Goal: Transaction & Acquisition: Purchase product/service

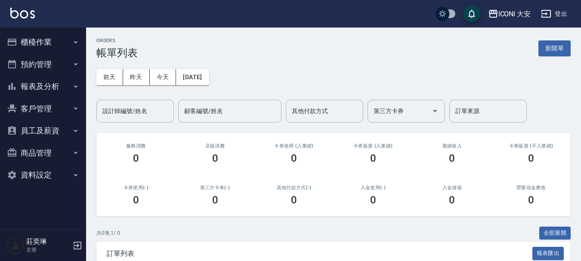
click at [35, 38] on button "櫃檯作業" at bounding box center [42, 42] width 79 height 22
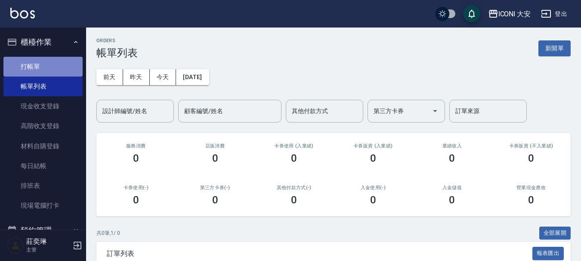
click at [52, 66] on link "打帳單" at bounding box center [42, 67] width 79 height 20
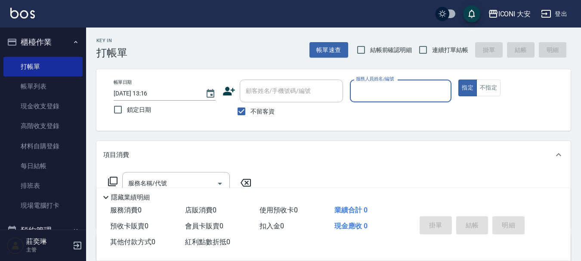
click at [377, 91] on input "服務人員姓名/編號" at bounding box center [401, 90] width 94 height 15
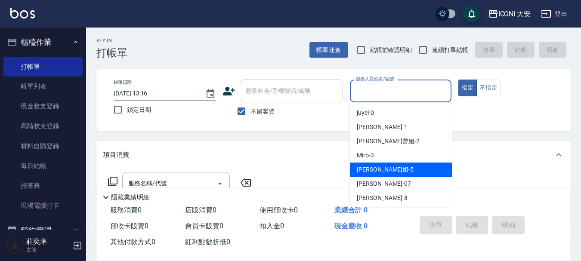
scroll to position [16, 0]
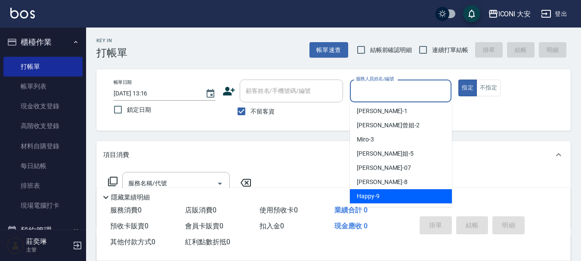
click at [374, 199] on span "Happy -9" at bounding box center [368, 196] width 23 height 9
type input "Happy-9"
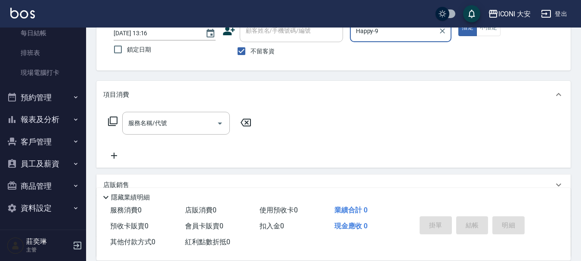
scroll to position [139, 0]
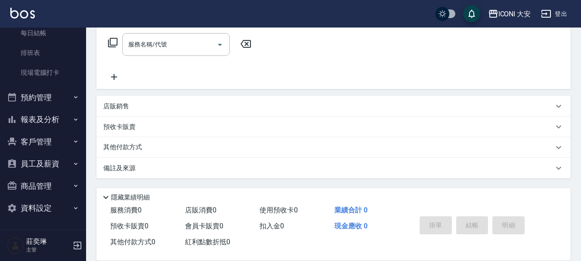
drag, startPoint x: 167, startPoint y: 40, endPoint x: 155, endPoint y: 44, distance: 12.8
click at [166, 40] on div "服務名稱/代號 服務名稱/代號" at bounding box center [176, 44] width 108 height 23
click at [155, 44] on input "服務名稱/代號" at bounding box center [169, 44] width 87 height 15
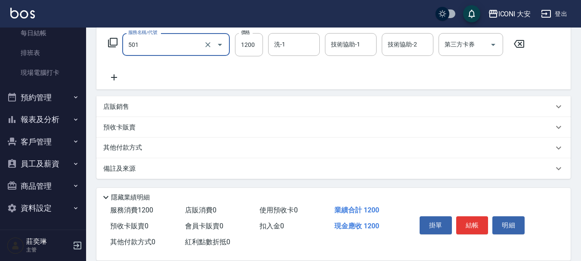
type input "染髮(501)"
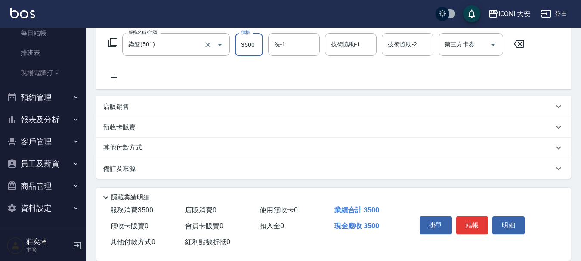
type input "3500"
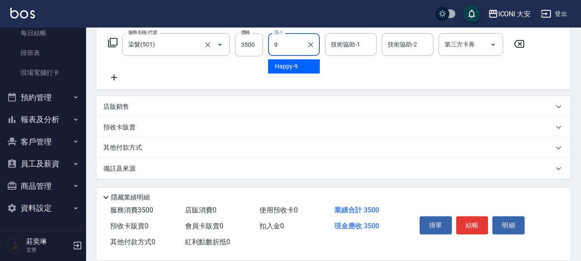
type input "Happy-9"
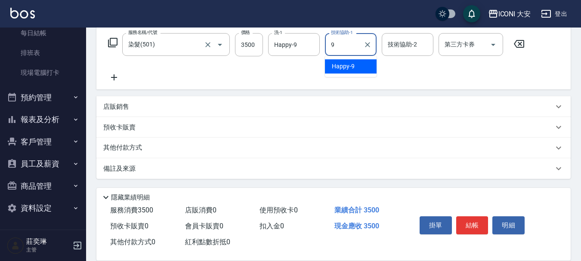
type input "Happy-9"
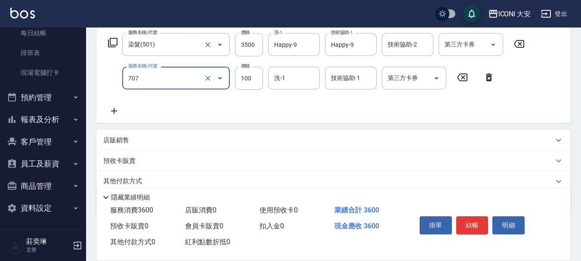
type input "瞬間護髮(707)"
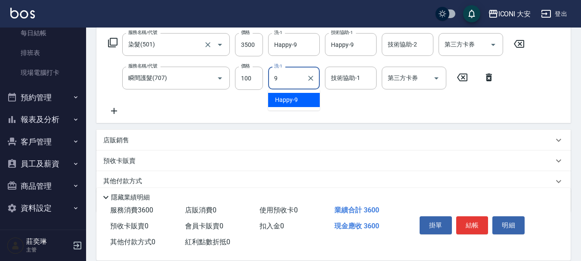
type input "Happy-9"
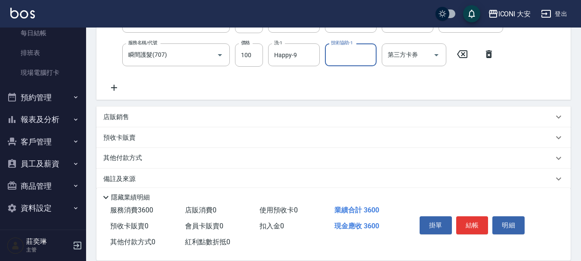
scroll to position [173, 0]
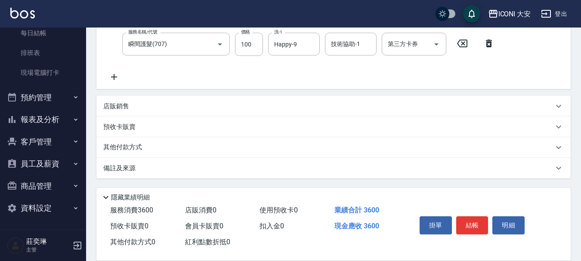
click at [111, 106] on p "店販銷售" at bounding box center [116, 106] width 26 height 9
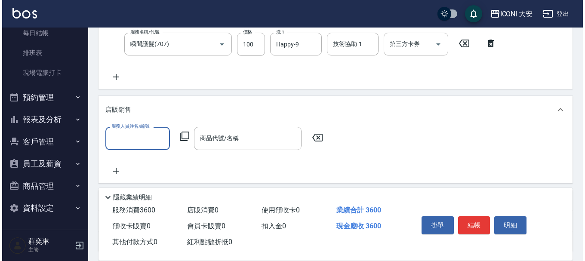
scroll to position [0, 0]
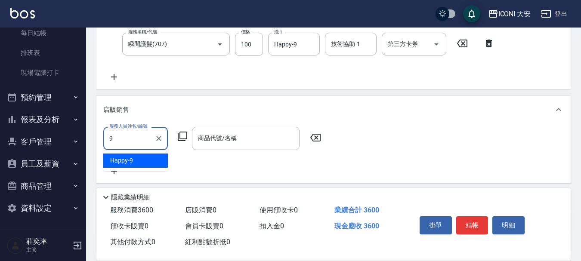
type input "Happy-9"
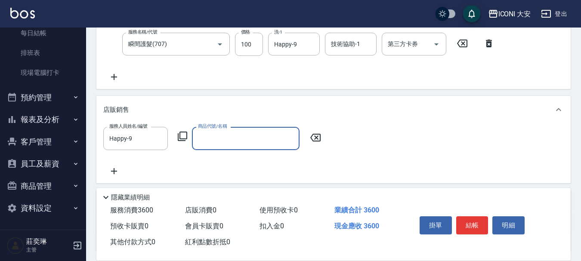
click at [181, 134] on icon at bounding box center [182, 136] width 10 height 10
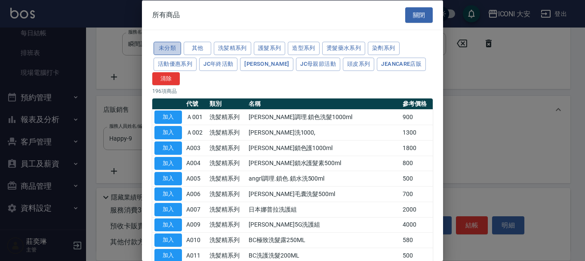
click at [172, 48] on button "未分類" at bounding box center [168, 48] width 28 height 13
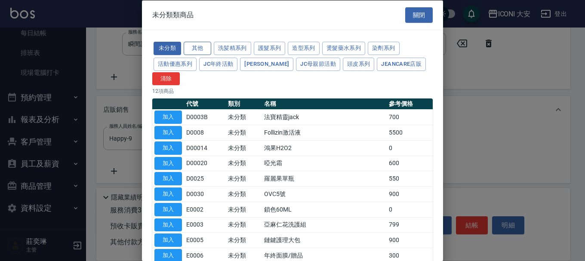
click at [200, 44] on button "其他" at bounding box center [198, 48] width 28 height 13
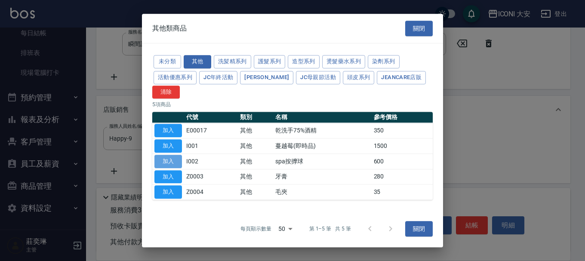
click at [166, 158] on button "加入" at bounding box center [169, 161] width 28 height 13
type input "spa按擵球"
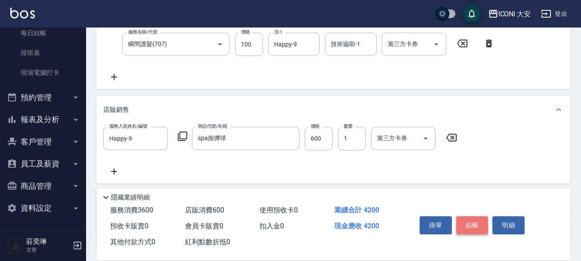
click at [473, 223] on button "結帳" at bounding box center [472, 225] width 32 height 18
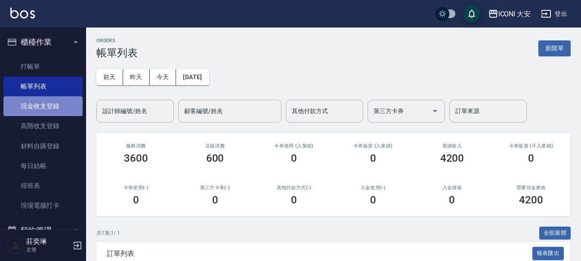
click at [57, 108] on link "現金收支登錄" at bounding box center [42, 106] width 79 height 20
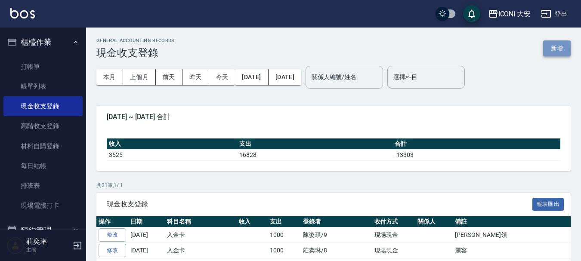
click at [547, 49] on button "新增" at bounding box center [557, 48] width 28 height 16
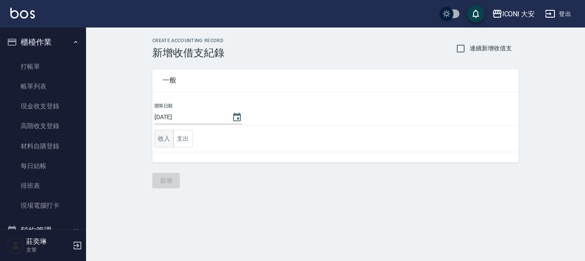
click at [167, 141] on button "收入" at bounding box center [164, 139] width 19 height 18
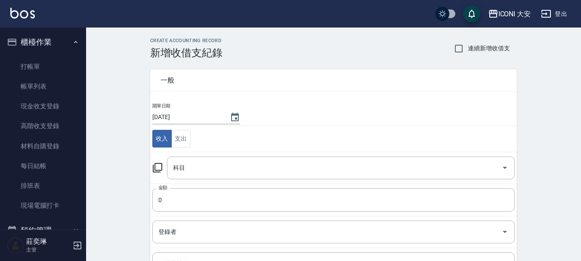
click at [156, 164] on icon at bounding box center [157, 167] width 9 height 9
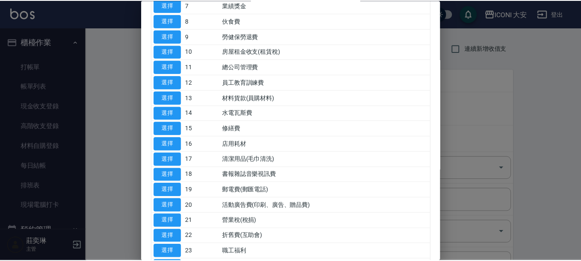
scroll to position [172, 0]
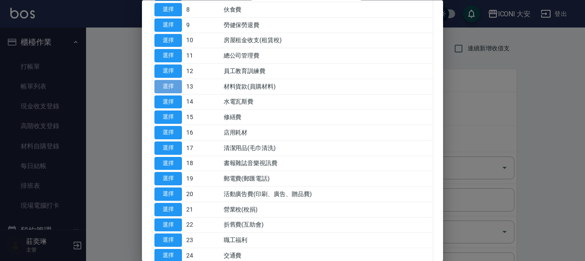
click at [173, 90] on button "選擇" at bounding box center [169, 86] width 28 height 13
type input "13 材料貨款(員購材料)"
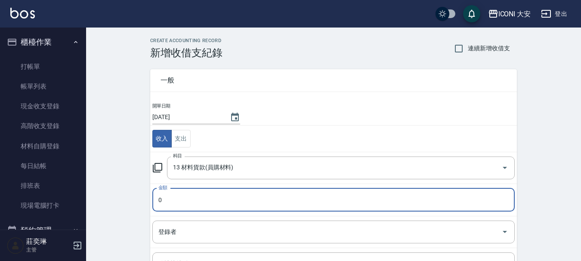
click at [186, 199] on input "0" at bounding box center [333, 200] width 362 height 23
type input "400"
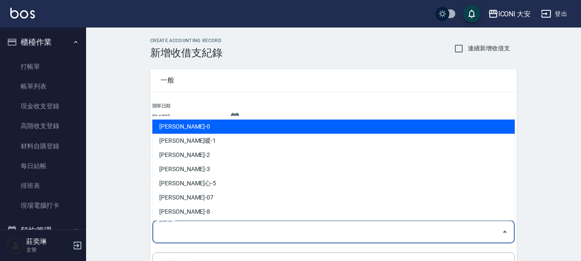
click at [195, 230] on input "登錄者" at bounding box center [327, 232] width 342 height 15
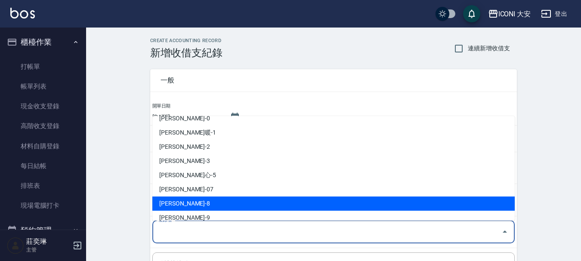
scroll to position [16, 0]
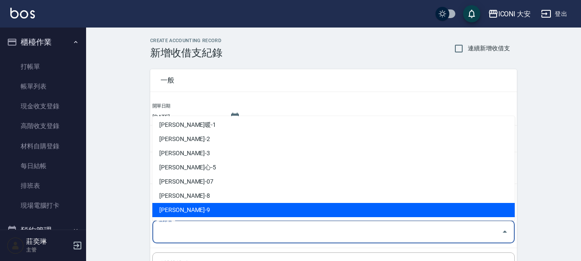
click at [191, 209] on li "[PERSON_NAME]-9" at bounding box center [333, 210] width 362 height 14
type input "[PERSON_NAME]-9"
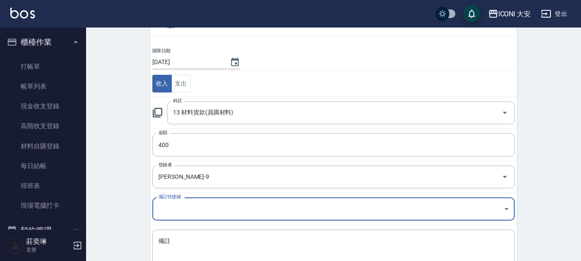
scroll to position [119, 0]
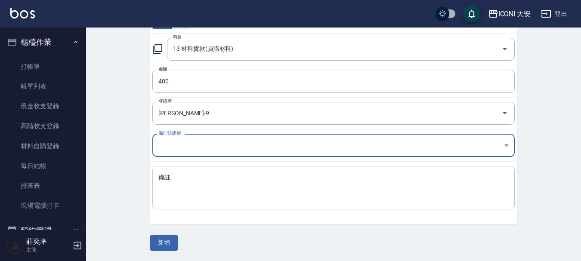
click at [206, 186] on textarea "備註" at bounding box center [333, 187] width 350 height 29
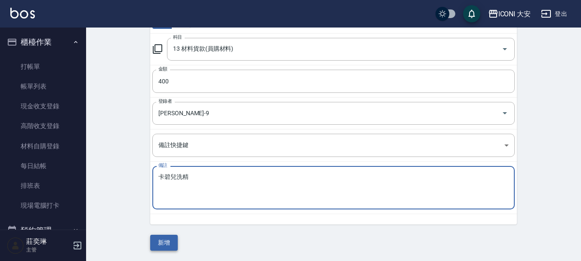
type textarea "卡碧兒洗精"
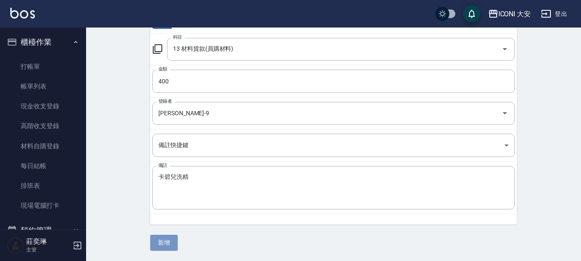
drag, startPoint x: 155, startPoint y: 241, endPoint x: 130, endPoint y: 244, distance: 25.1
click at [155, 241] on button "新增" at bounding box center [164, 243] width 28 height 16
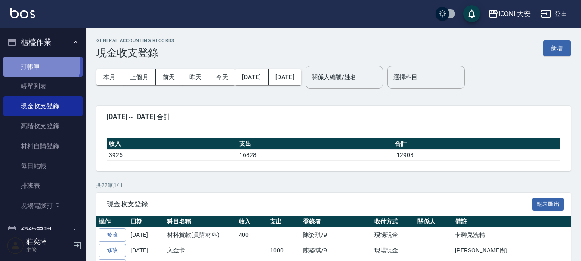
click at [40, 65] on link "打帳單" at bounding box center [42, 67] width 79 height 20
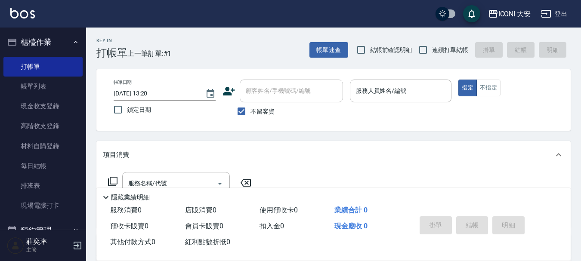
drag, startPoint x: 239, startPoint y: 110, endPoint x: 266, endPoint y: 102, distance: 28.1
click at [243, 110] on input "不留客資" at bounding box center [241, 111] width 18 height 18
checkbox input "false"
click at [275, 97] on input "顧客姓名/手機號碼/編號" at bounding box center [285, 90] width 83 height 15
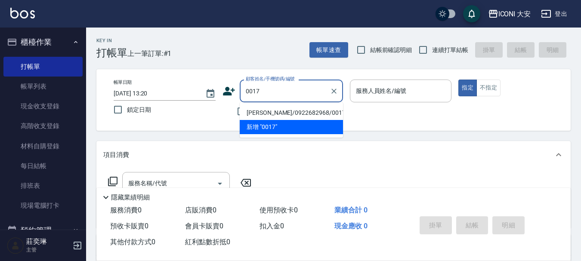
click at [303, 111] on li "[PERSON_NAME]/0922682968/0017" at bounding box center [291, 113] width 103 height 14
type input "[PERSON_NAME]/0922682968/0017"
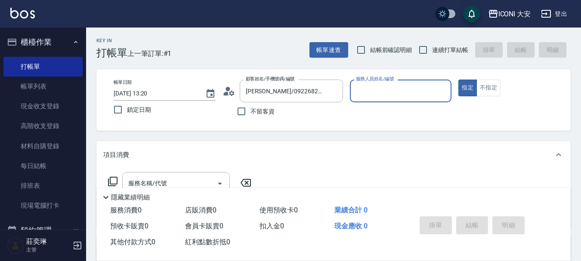
type input "[PERSON_NAME]曾姐-2"
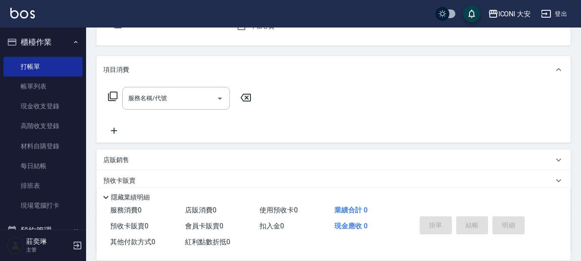
scroll to position [86, 0]
click at [174, 96] on input "服務名稱/代號" at bounding box center [169, 97] width 87 height 15
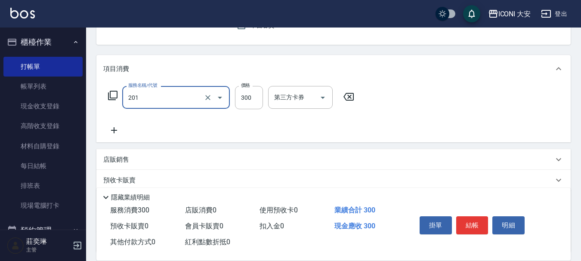
type input "張.曾洗髮　(201)"
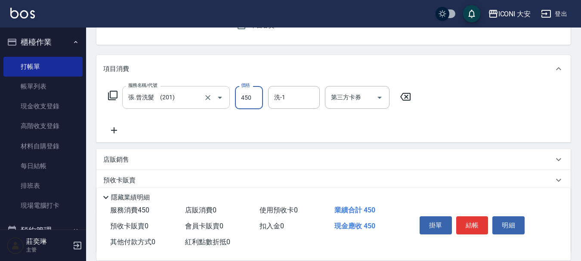
type input "450"
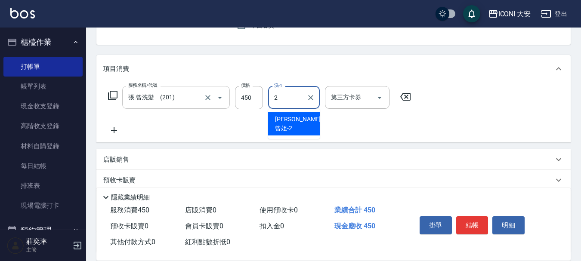
type input "[PERSON_NAME]曾姐-2"
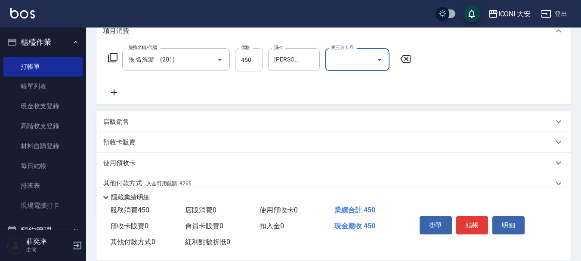
scroll to position [160, 0]
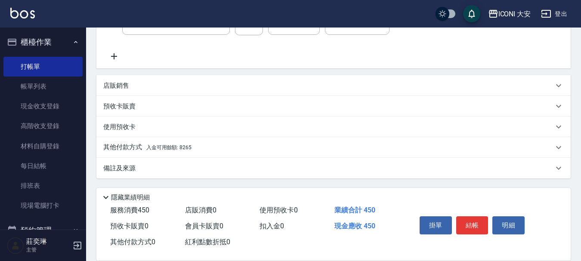
click at [164, 145] on span "入金可用餘額: 8265" at bounding box center [168, 148] width 45 height 6
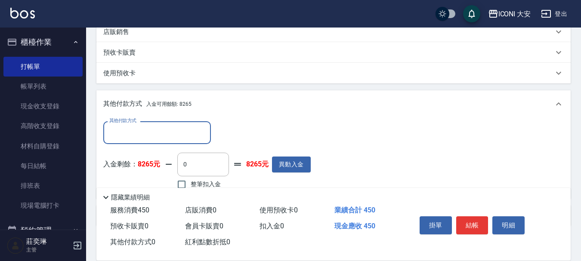
scroll to position [262, 0]
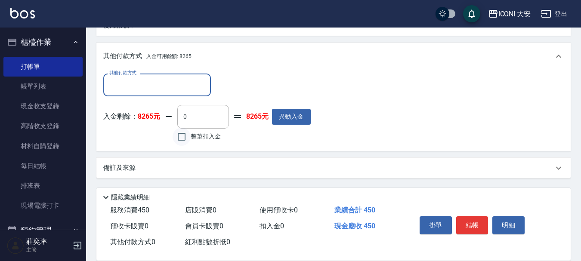
click at [180, 136] on input "整筆扣入金" at bounding box center [182, 137] width 18 height 18
checkbox input "true"
type input "450"
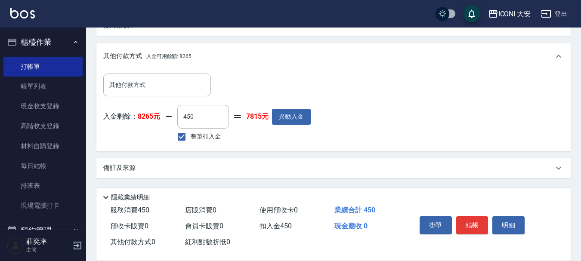
click at [476, 219] on button "結帳" at bounding box center [472, 225] width 32 height 18
